Goal: Register for event/course: Sign up to attend an event or enroll in a course

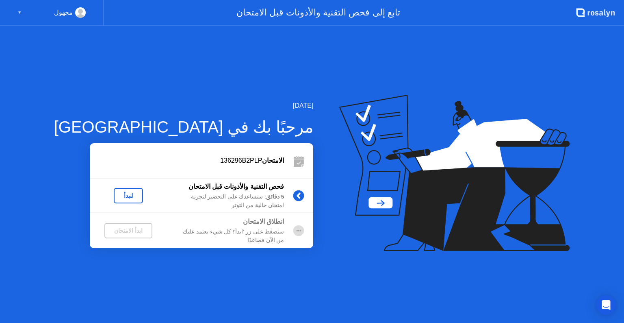
click at [121, 193] on div "لنبدأ" at bounding box center [128, 195] width 23 height 6
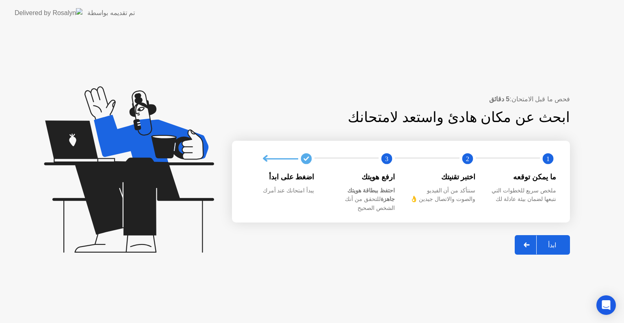
click at [561, 235] on button "ابدأ" at bounding box center [542, 244] width 55 height 19
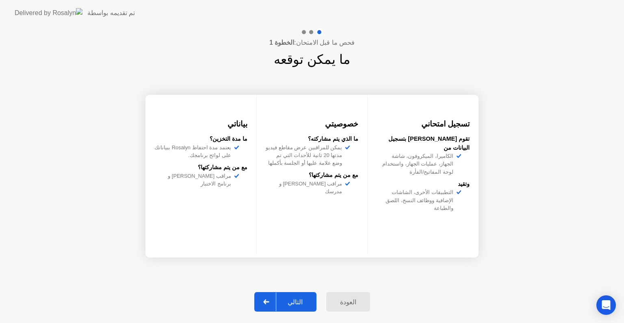
click at [302, 299] on div "التالي" at bounding box center [295, 302] width 38 height 8
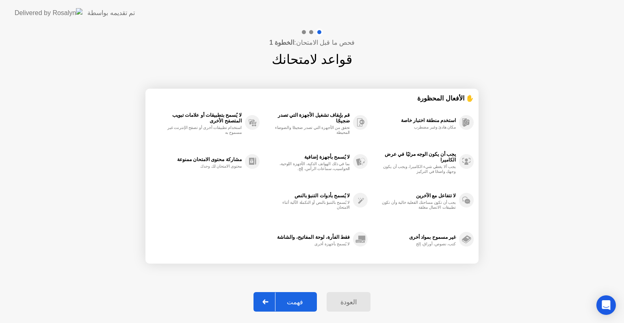
click at [302, 299] on div "فهمت" at bounding box center [294, 302] width 39 height 8
select select "**********"
select select "*******"
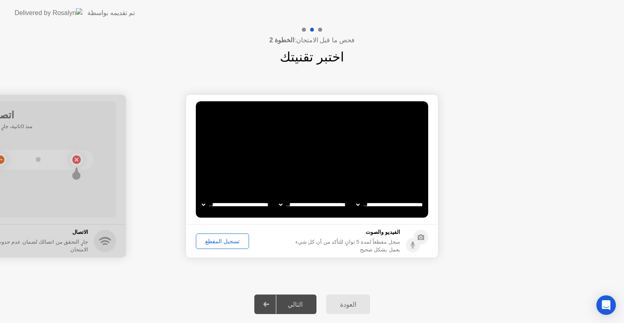
click at [302, 300] on div "التالي" at bounding box center [295, 304] width 38 height 8
click at [231, 242] on div "تسجيل المقطع" at bounding box center [223, 241] width 48 height 6
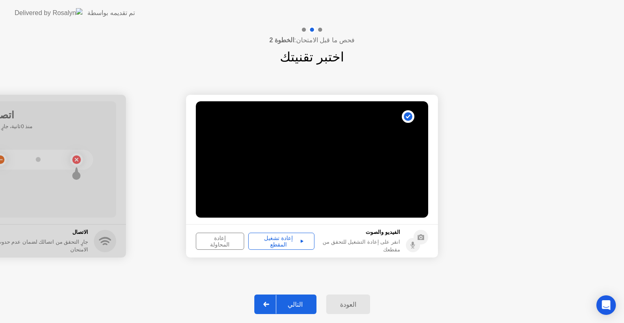
click at [278, 236] on div "إعادة تشغيل المقطع" at bounding box center [281, 240] width 61 height 13
click at [281, 240] on div "إعادة تشغيل المقطع" at bounding box center [281, 240] width 61 height 13
click at [300, 303] on div "التالي" at bounding box center [295, 304] width 38 height 8
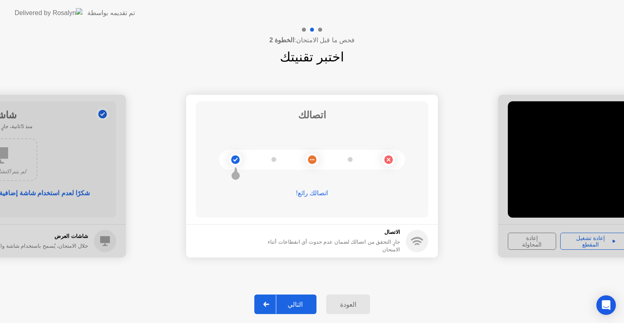
click at [300, 303] on div "التالي" at bounding box center [295, 304] width 38 height 8
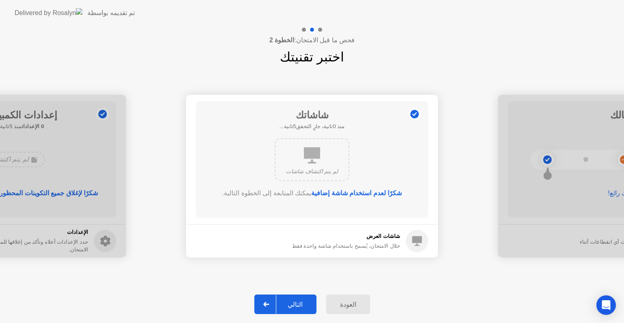
click at [300, 303] on div "التالي" at bounding box center [295, 304] width 38 height 8
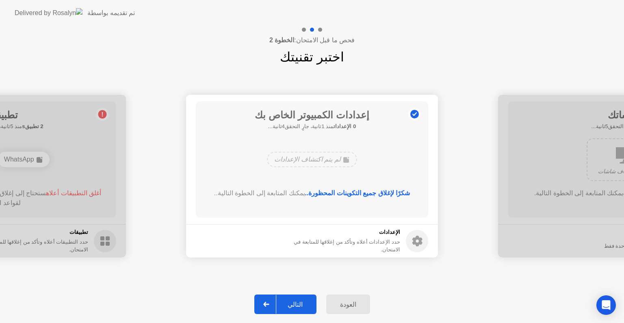
click at [300, 303] on div "التالي" at bounding box center [295, 304] width 38 height 8
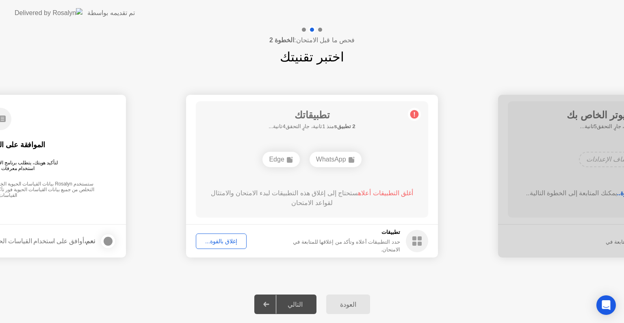
click at [300, 303] on div "التالي" at bounding box center [295, 304] width 38 height 8
click at [234, 239] on div "إغلاق بالقوة..." at bounding box center [221, 241] width 45 height 6
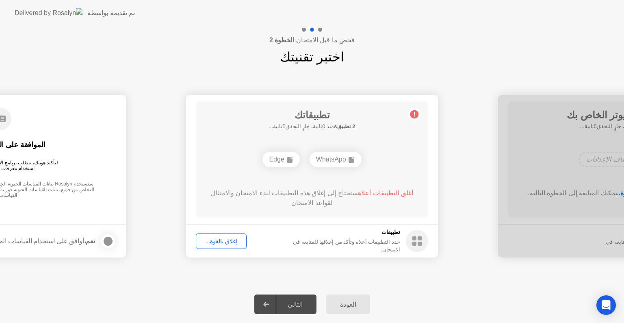
click at [228, 240] on div "إغلاق بالقوة..." at bounding box center [221, 241] width 45 height 6
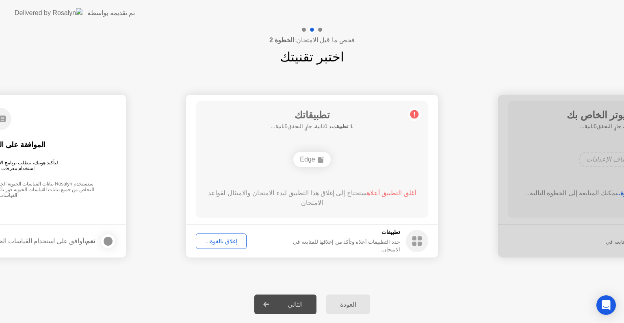
click at [297, 300] on div "التالي" at bounding box center [295, 304] width 38 height 8
click at [299, 306] on div "التالي" at bounding box center [295, 304] width 38 height 8
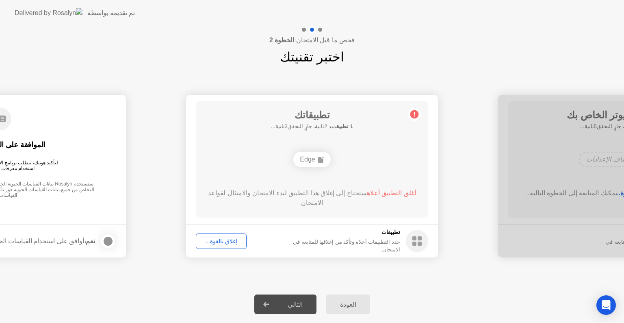
click at [227, 240] on div "إغلاق بالقوة..." at bounding box center [221, 241] width 45 height 6
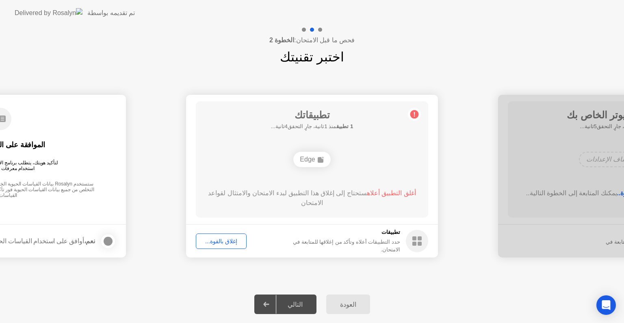
click at [303, 306] on div "التالي" at bounding box center [295, 304] width 38 height 8
click at [219, 241] on div "إغلاق بالقوة..." at bounding box center [221, 241] width 45 height 6
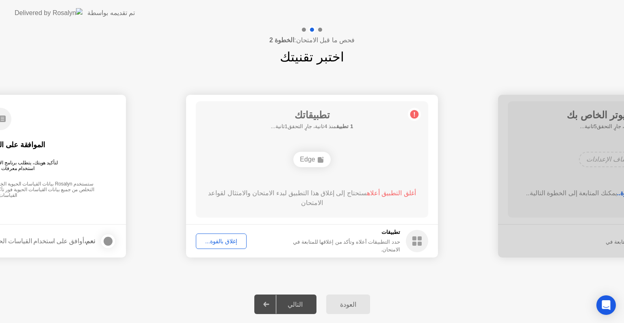
drag, startPoint x: 319, startPoint y: 201, endPoint x: 407, endPoint y: 115, distance: 122.7
click at [407, 115] on div "تطبيقاتك 1 تطبيق منذ 4ثانية، جارٍ التحقق1ثانية... Edge أغلق التطبيق أعلاه ستحتا…" at bounding box center [312, 159] width 232 height 116
drag, startPoint x: 414, startPoint y: 113, endPoint x: 369, endPoint y: 190, distance: 89.5
click at [369, 190] on main "تطبيقاتك جارٍ البحث عن التطبيقات المحظورة.... Edge أغلق التطبيق أعلاه ستحتاج إل…" at bounding box center [312, 159] width 252 height 129
click at [369, 190] on span "أغلق التطبيق أعلاه" at bounding box center [391, 192] width 49 height 7
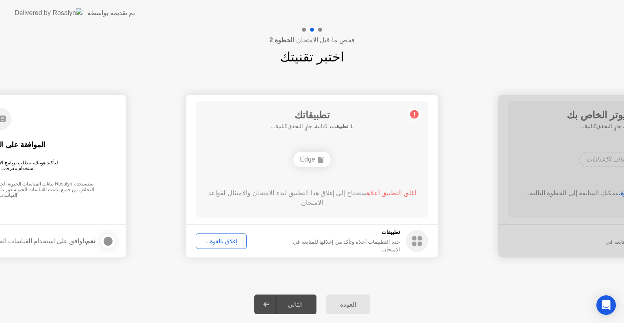
click at [369, 190] on span "أغلق التطبيق أعلاه" at bounding box center [391, 192] width 49 height 7
click at [220, 240] on div "إغلاق بالقوة..." at bounding box center [221, 241] width 45 height 6
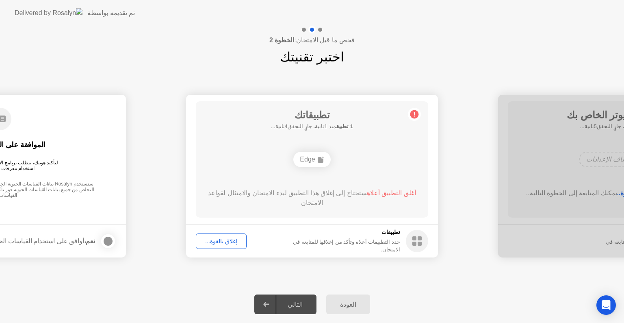
click at [276, 306] on div at bounding box center [266, 304] width 19 height 19
click at [287, 306] on div "التالي" at bounding box center [295, 304] width 38 height 8
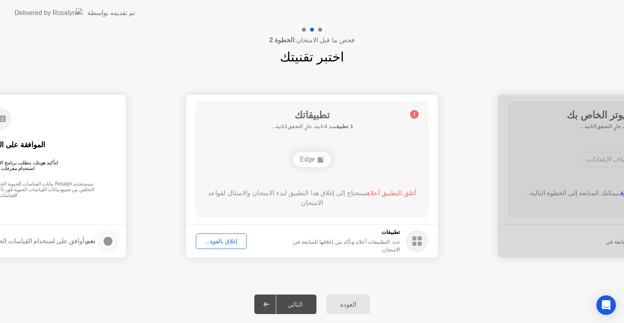
drag, startPoint x: 287, startPoint y: 306, endPoint x: 298, endPoint y: 279, distance: 29.3
click at [298, 279] on div "**********" at bounding box center [312, 174] width 624 height 297
click at [344, 248] on div "**********" at bounding box center [312, 174] width 624 height 297
click at [344, 248] on div "حدد التطبيقات أعلاه وتأكد من إغلاقها للمتابعة في الامتحان." at bounding box center [338, 245] width 123 height 15
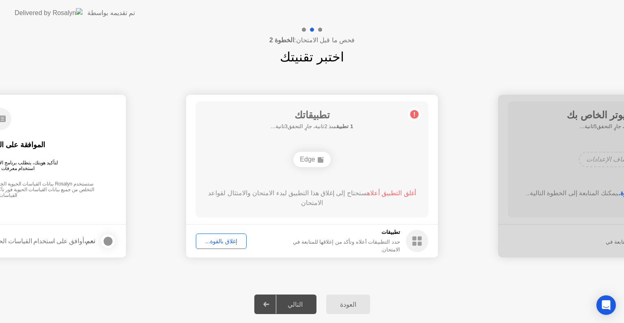
click at [344, 248] on div "حدد التطبيقات أعلاه وتأكد من إغلاقها للمتابعة في الامتحان." at bounding box center [338, 245] width 123 height 15
click at [332, 225] on footer "تطبيقات حدد التطبيقات أعلاه وتأكد من إغلاقها للمتابعة في الامتحان. إغلاق بالقوة…" at bounding box center [312, 240] width 252 height 33
drag, startPoint x: 332, startPoint y: 225, endPoint x: 343, endPoint y: 196, distance: 31.5
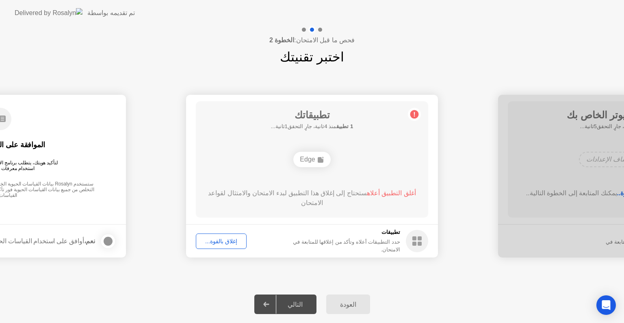
click at [343, 196] on app-apps "تطبيقاتك 1 تطبيق منذ 4ثانية، جارٍ التحقق1ثانية... Edge أغلق التطبيق أعلاه ستحتا…" at bounding box center [312, 176] width 252 height 162
click at [343, 196] on div "أغلق التطبيق أعلاه ستحتاج إلى إغلاق هذا التطبيق لبدء الامتحان والامتثال لقواعد …" at bounding box center [312, 197] width 209 height 19
drag, startPoint x: 343, startPoint y: 196, endPoint x: 319, endPoint y: 163, distance: 40.4
click at [319, 163] on div "تطبيقاتك جارٍ البحث عن التطبيقات المحظورة.... Edge أغلق التطبيق أعلاه ستحتاج إل…" at bounding box center [312, 159] width 232 height 116
click at [319, 163] on div "Edge" at bounding box center [311, 159] width 37 height 15
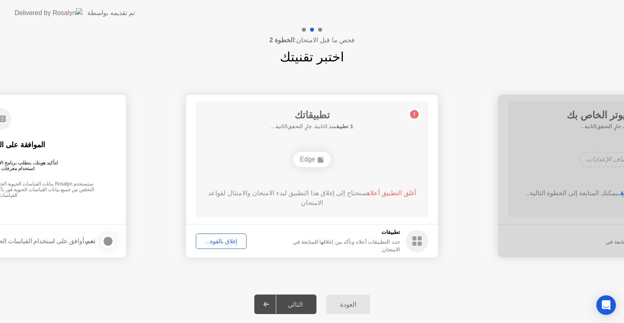
click at [416, 117] on circle at bounding box center [414, 114] width 9 height 9
click at [229, 241] on div "إغلاق بالقوة..." at bounding box center [221, 241] width 45 height 6
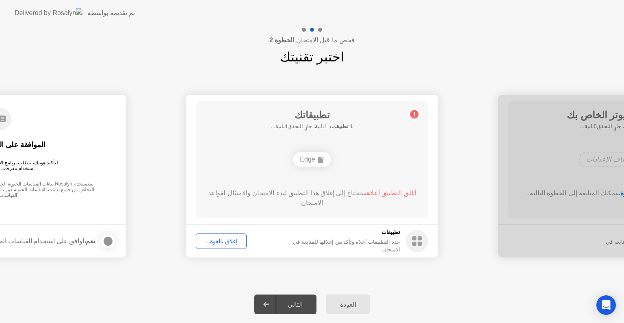
click at [301, 305] on div "التالي" at bounding box center [295, 304] width 38 height 8
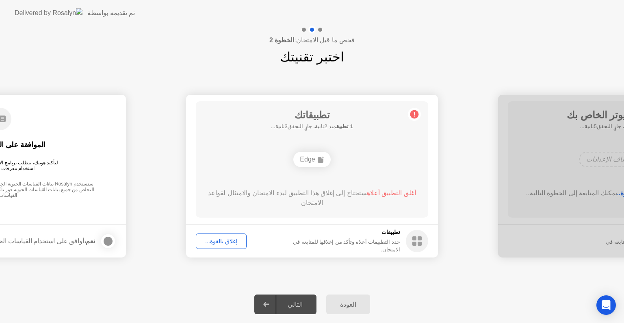
click at [301, 305] on div "التالي" at bounding box center [295, 304] width 38 height 8
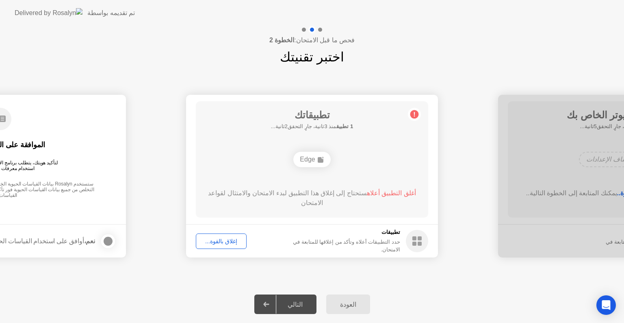
click at [301, 305] on div "التالي" at bounding box center [295, 304] width 38 height 8
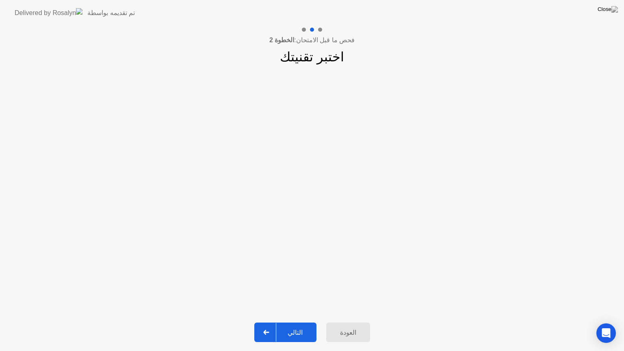
click at [290, 322] on div "التالي" at bounding box center [295, 333] width 38 height 8
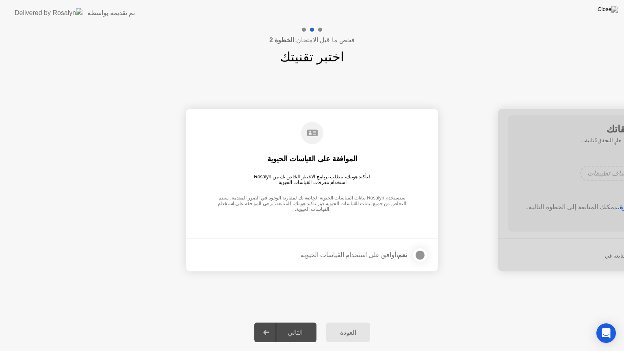
click at [419, 253] on div at bounding box center [420, 255] width 10 height 10
click at [301, 322] on div "التالي" at bounding box center [295, 333] width 38 height 8
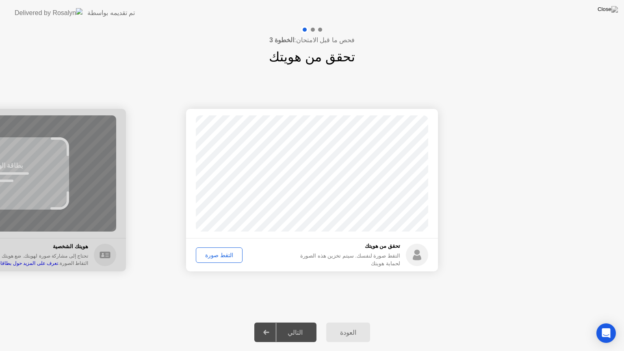
click at [223, 256] on div "التقط صورة" at bounding box center [219, 255] width 41 height 6
click at [298, 322] on div "التالي" at bounding box center [295, 333] width 38 height 8
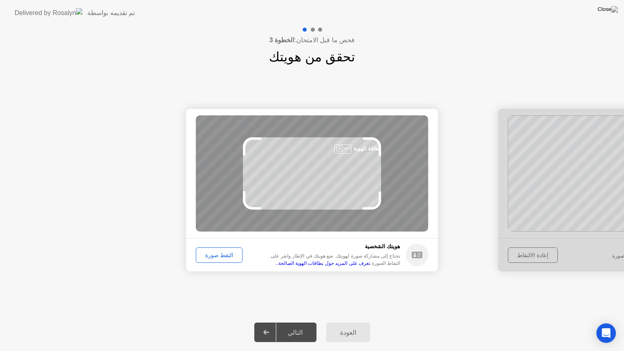
click at [223, 255] on div "التقط صورة" at bounding box center [219, 255] width 41 height 6
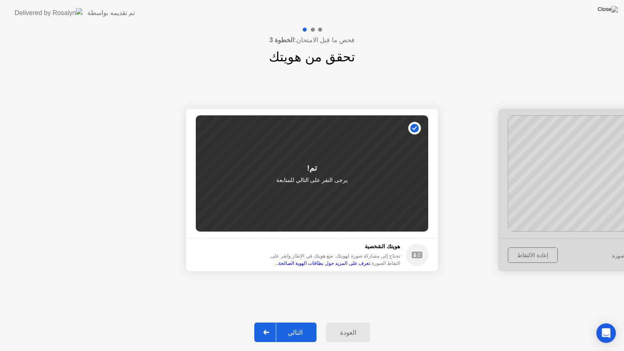
click at [292, 322] on div "التالي" at bounding box center [295, 333] width 38 height 8
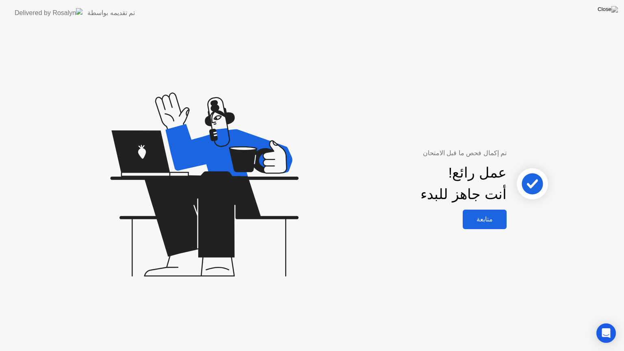
click at [480, 218] on div "متابعة" at bounding box center [484, 219] width 39 height 8
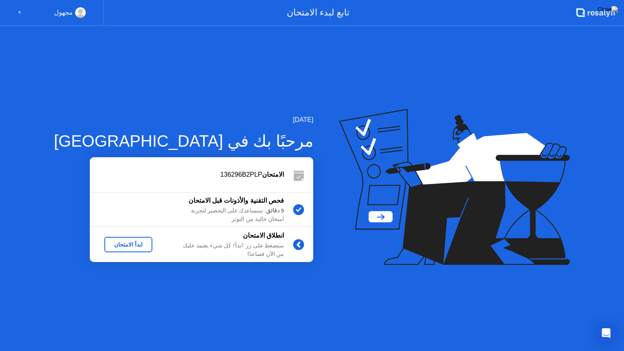
click at [121, 243] on div "ابدأ الامتحان" at bounding box center [128, 244] width 41 height 6
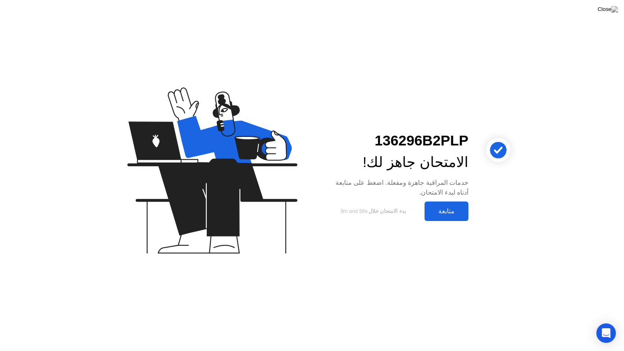
click at [438, 208] on div "متابعة" at bounding box center [446, 211] width 39 height 8
